Goal: Task Accomplishment & Management: Complete application form

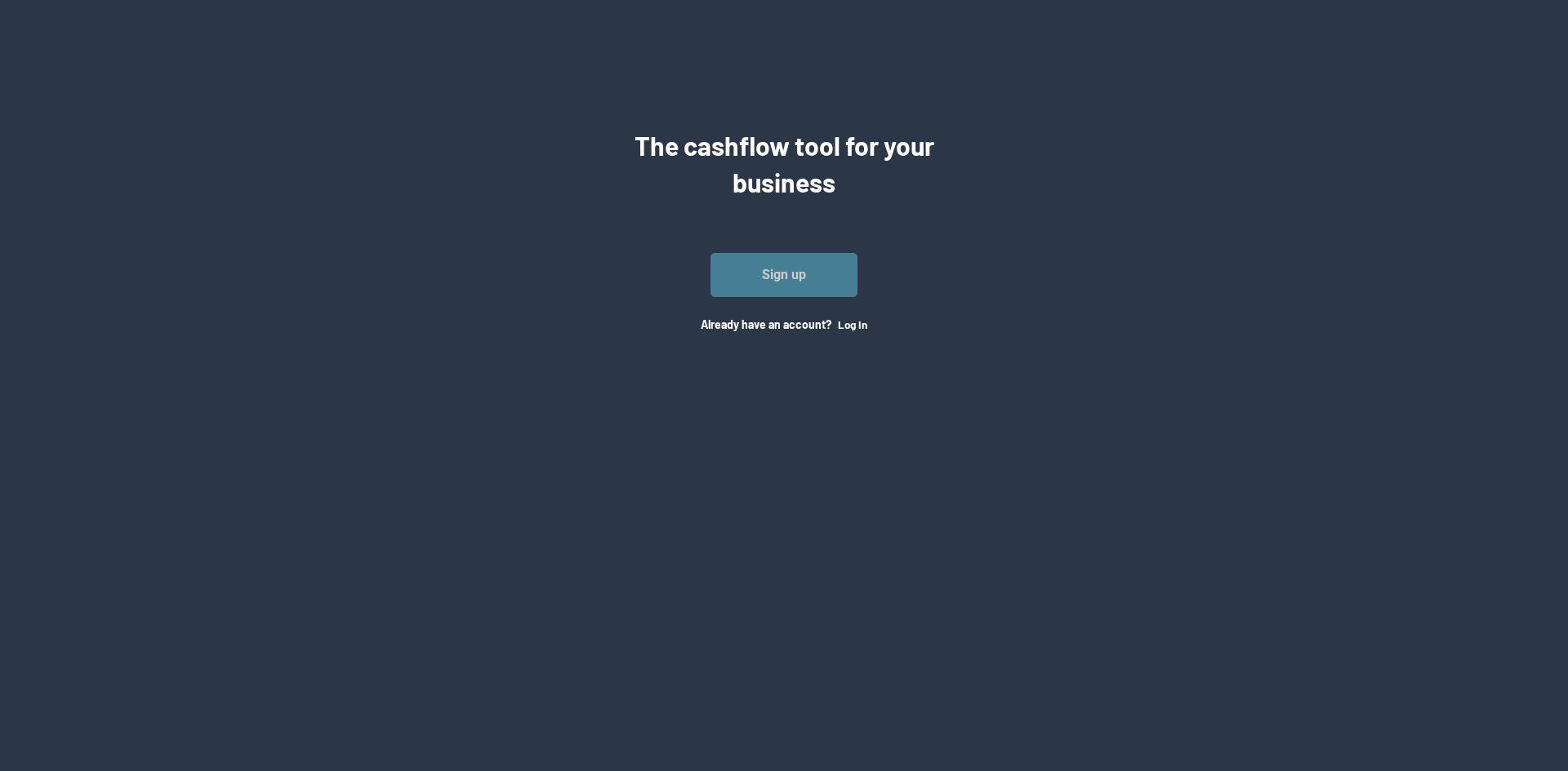
click at [778, 279] on link "Sign up" at bounding box center [784, 275] width 147 height 44
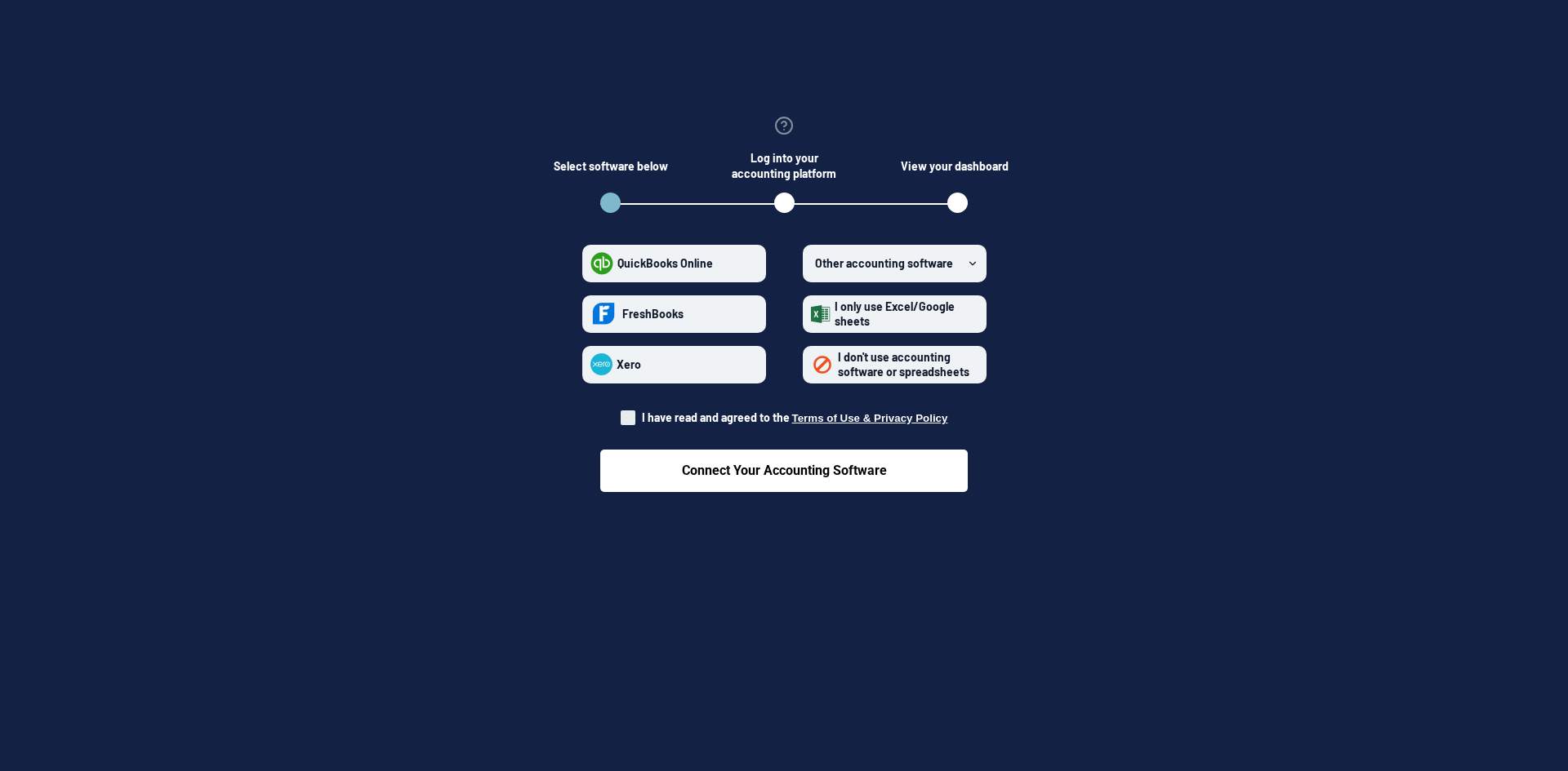
click at [860, 322] on span "I only use Excel/Google sheets" at bounding box center [894, 314] width 120 height 28
click at [812, 315] on sheets "I only use Excel/Google sheets" at bounding box center [811, 314] width 1 height 1
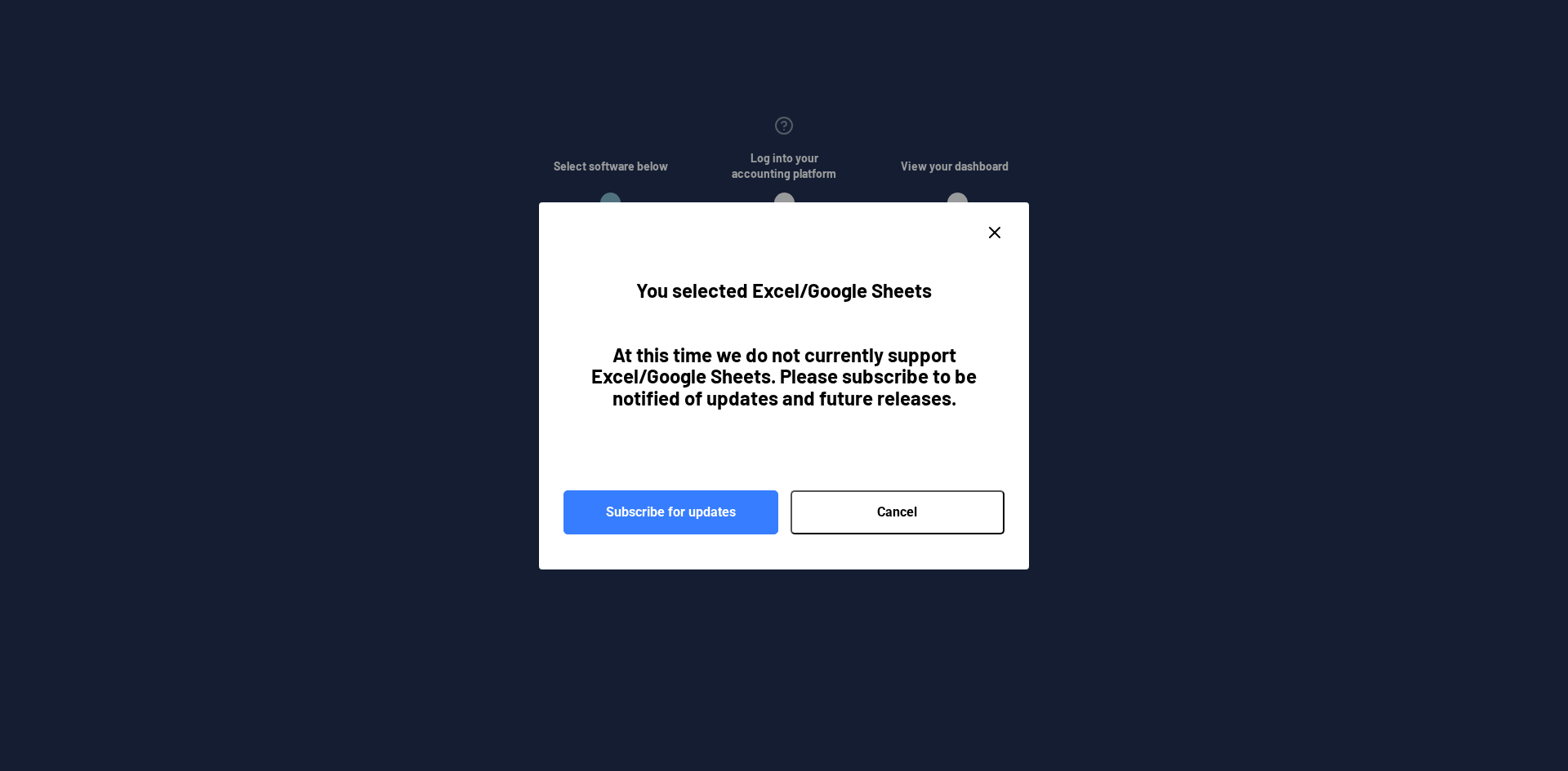
click at [836, 514] on button "Cancel" at bounding box center [897, 512] width 215 height 44
radio sheets "false"
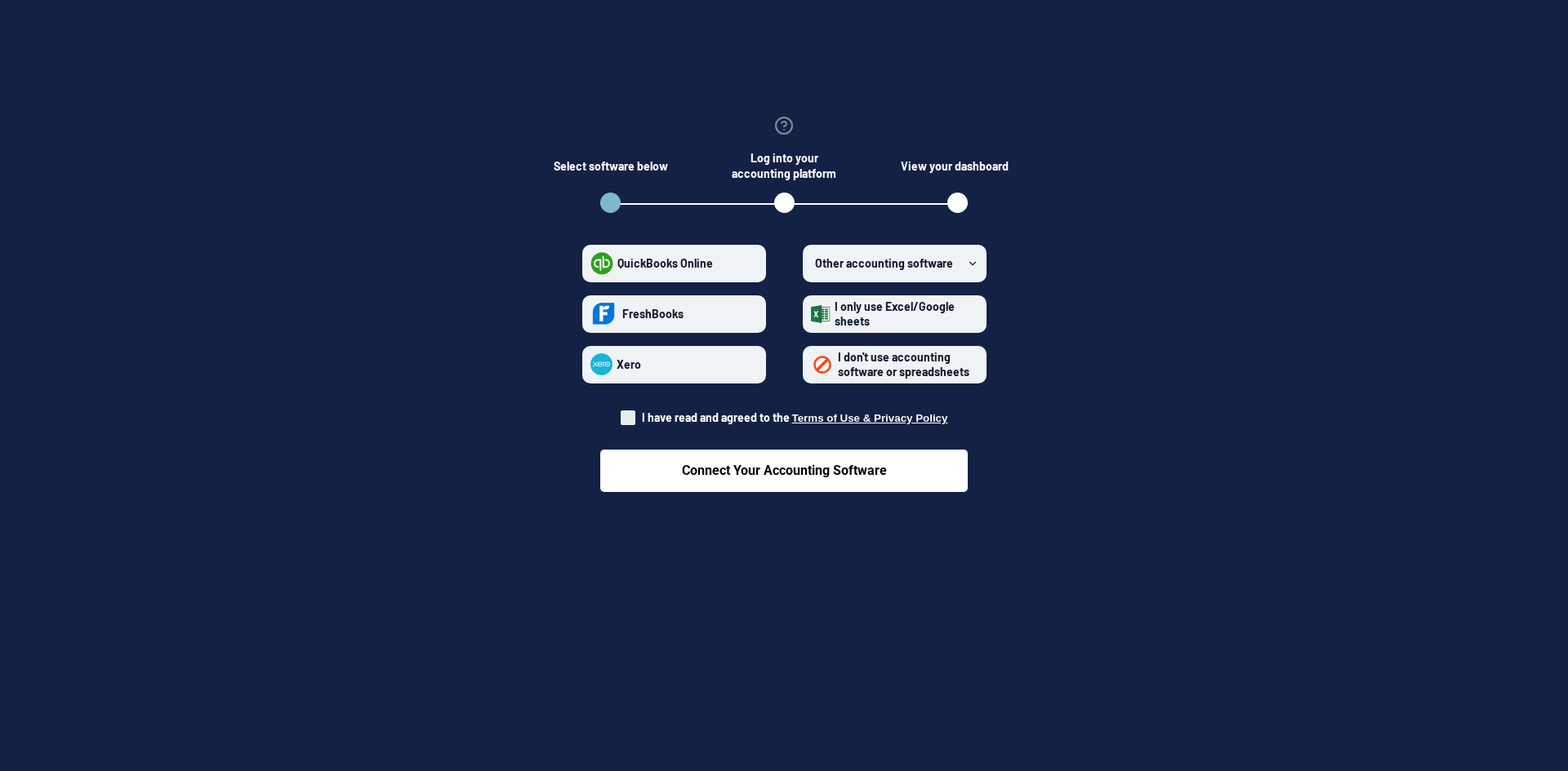
click at [971, 262] on icon at bounding box center [973, 264] width 11 height 11
click at [812, 263] on software "Other accounting software" at bounding box center [811, 263] width 1 height 1
click at [1115, 285] on section "Select software below Log into your accounting platform View your dashboard Qui…" at bounding box center [784, 299] width 1516 height 468
click at [907, 374] on span "I don't use accounting software or spreadsheets" at bounding box center [903, 365] width 131 height 28
click at [812, 365] on spreadsheets "I don't use accounting software or spreadsheets" at bounding box center [811, 364] width 1 height 1
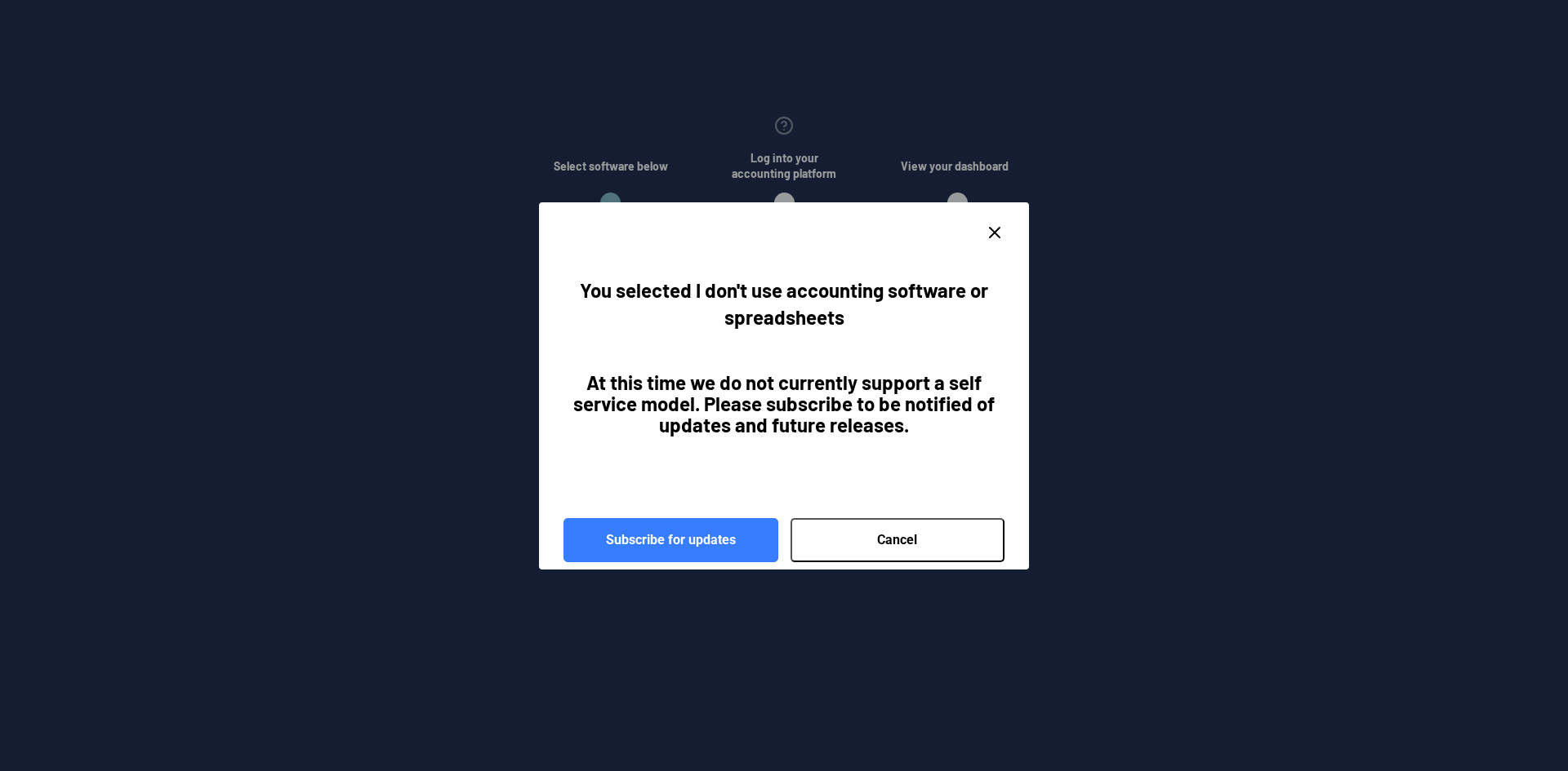
click at [904, 546] on button "Cancel" at bounding box center [897, 540] width 215 height 44
radio spreadsheets "false"
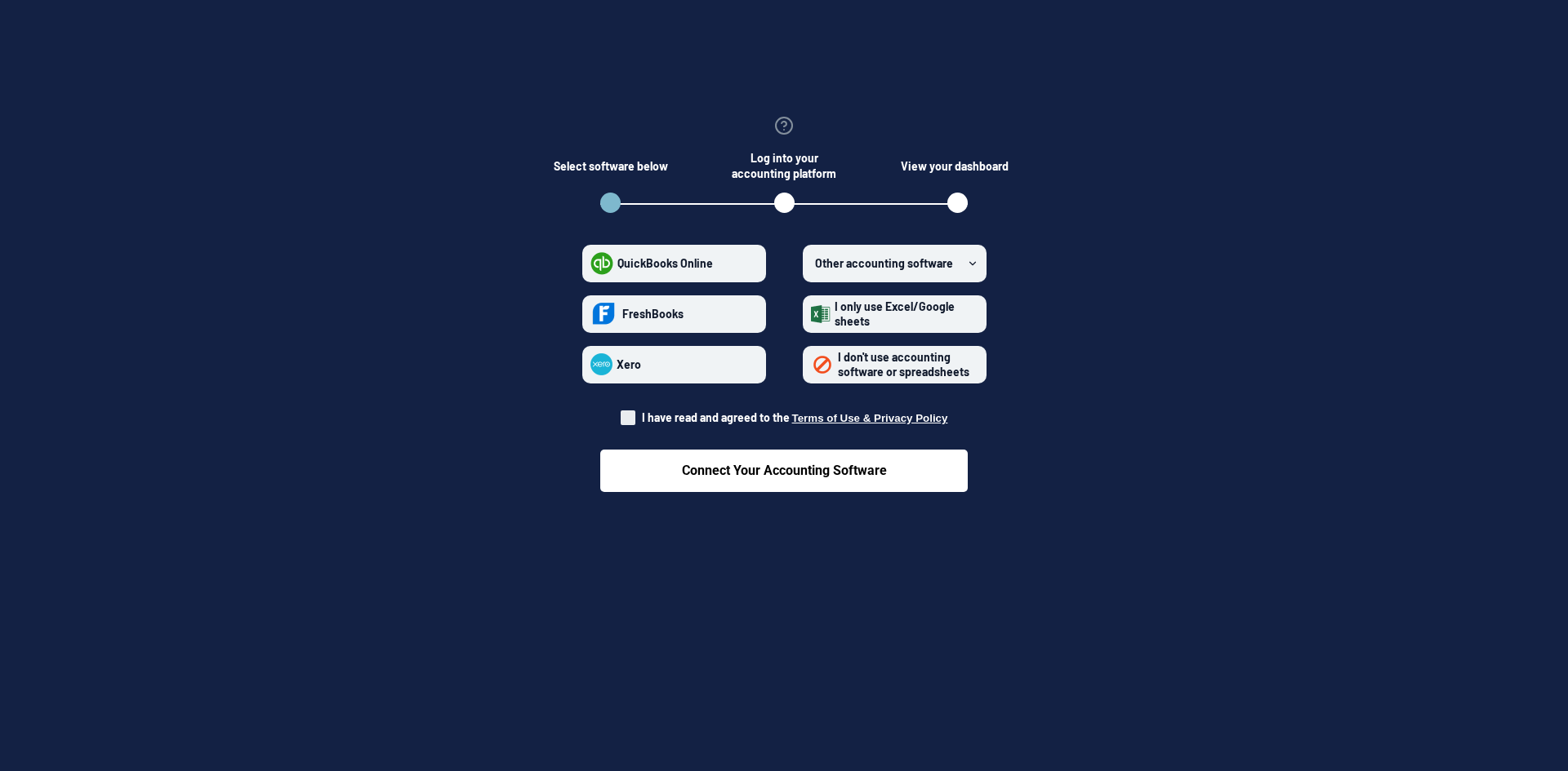
click at [618, 415] on form "QuickBooks Online FreshBooks Xero Other accounting software I only use Excel/Go…" at bounding box center [784, 362] width 490 height 261
click at [631, 415] on span at bounding box center [629, 419] width 15 height 15
click at [622, 414] on input "I have read and agreed to the Terms of Use & Privacy Policy" at bounding box center [621, 413] width 1 height 1
checkbox input "true"
